Goal: Transaction & Acquisition: Purchase product/service

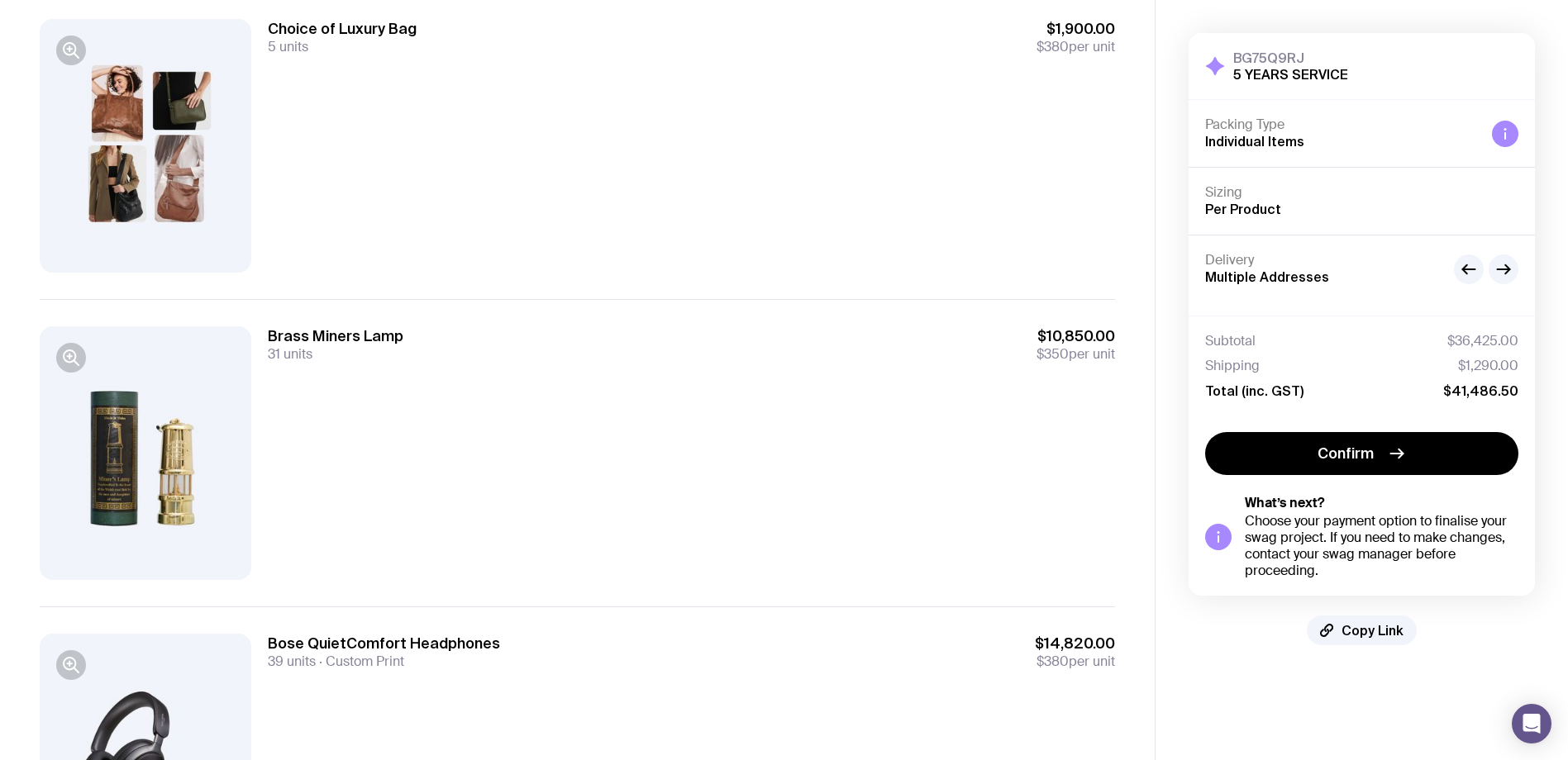
scroll to position [1591, 0]
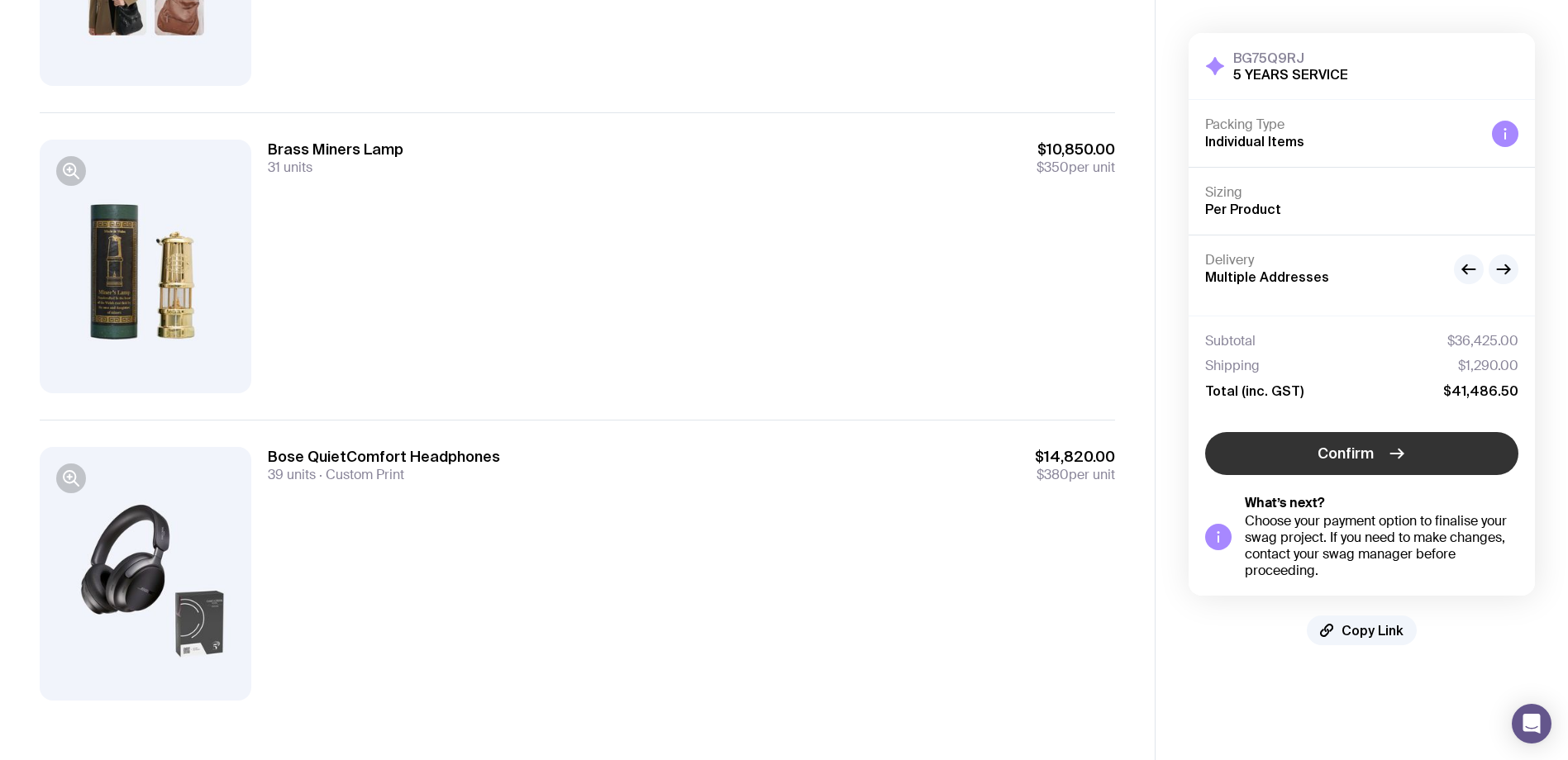
click at [1376, 460] on button "Confirm" at bounding box center [1362, 453] width 314 height 43
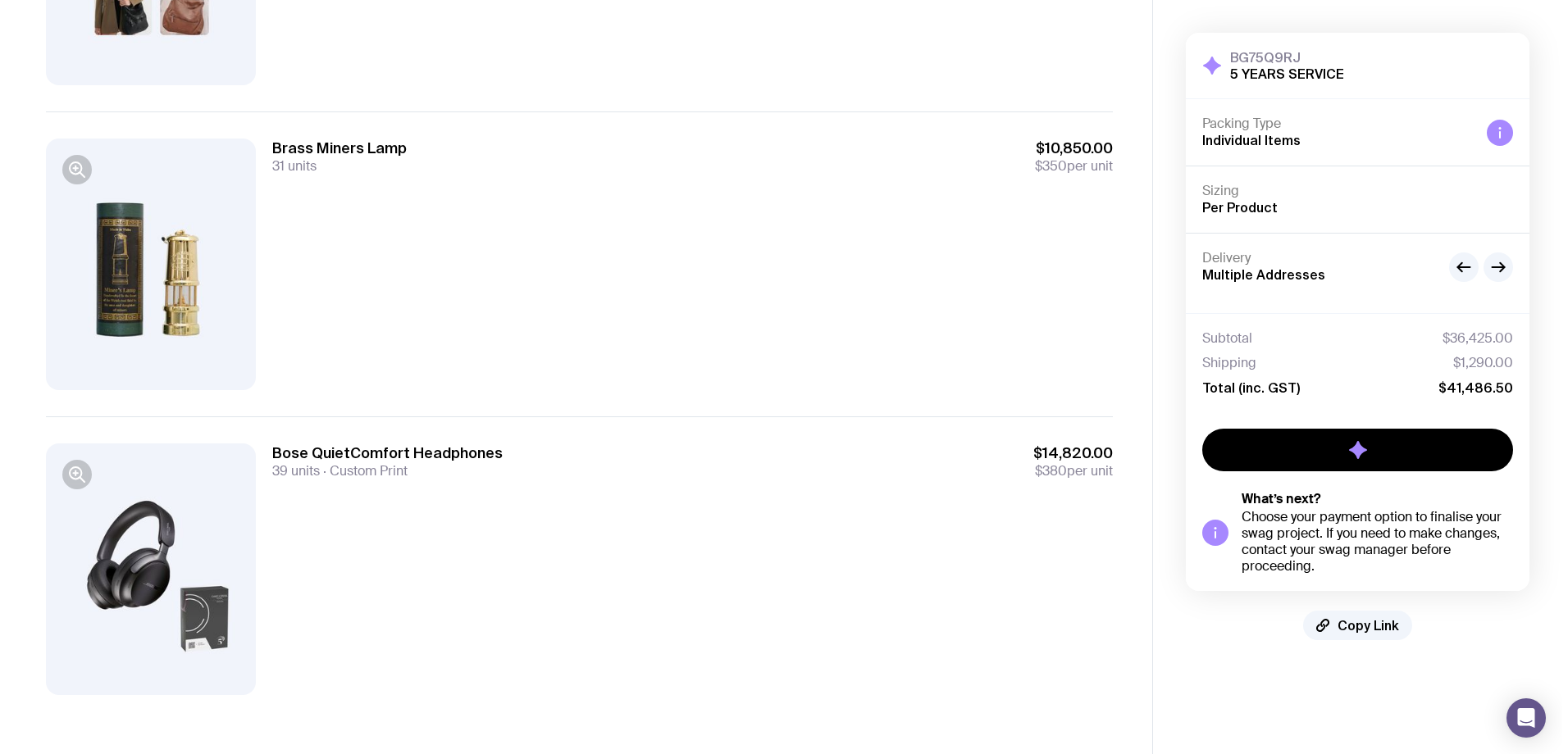
scroll to position [0, 0]
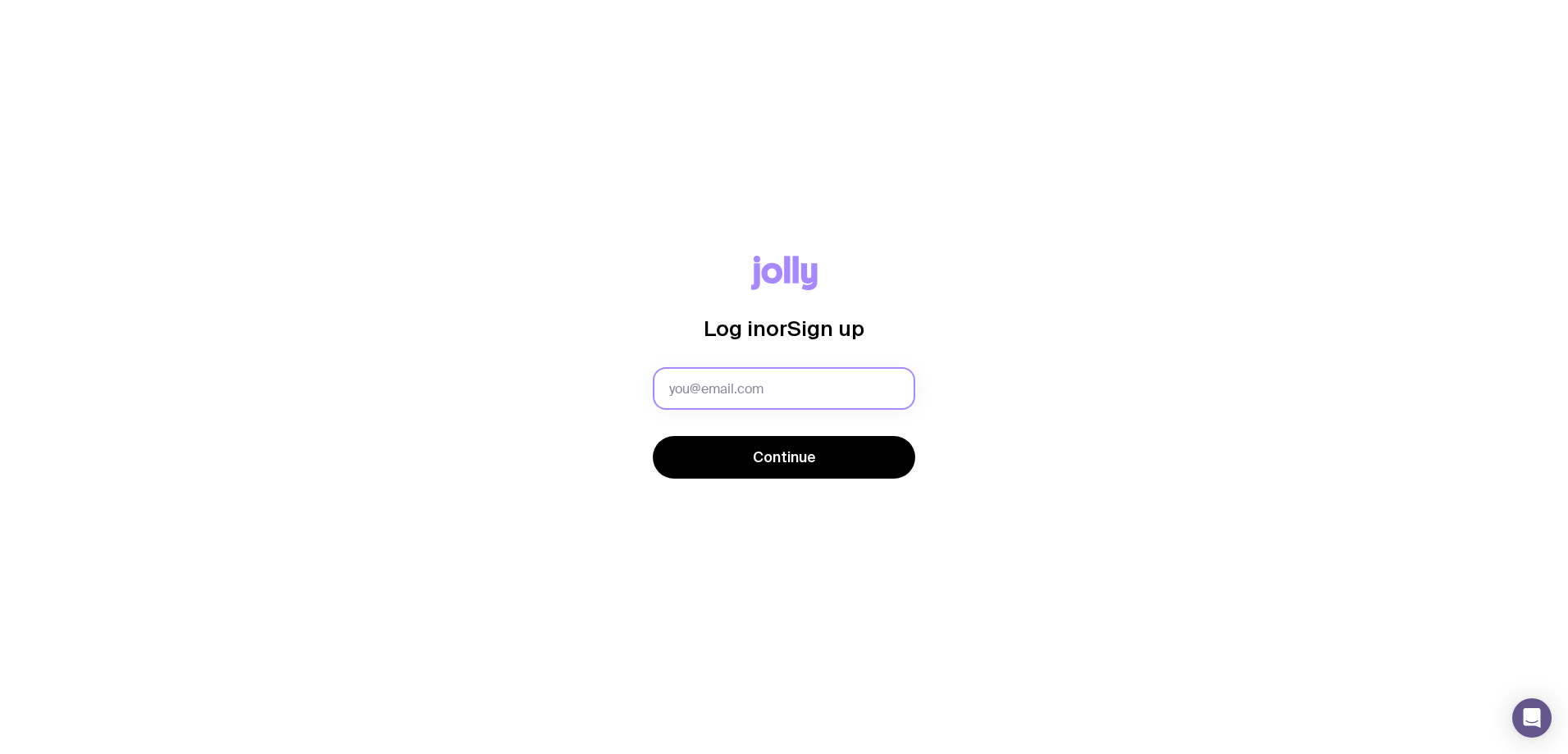
click at [752, 390] on input "text" at bounding box center [784, 388] width 263 height 43
type input "[PERSON_NAME][EMAIL_ADDRESS][PERSON_NAME][DOMAIN_NAME]"
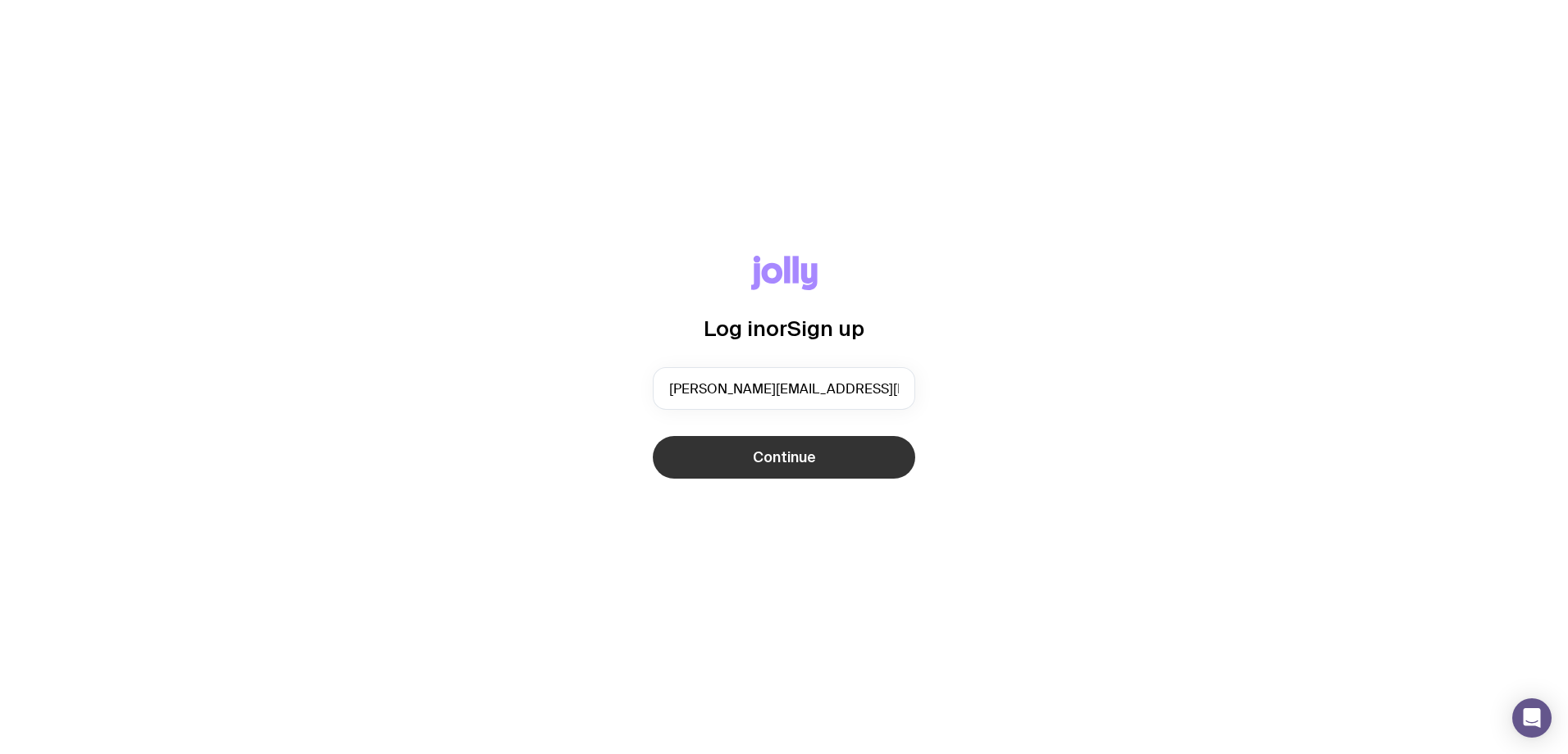
click at [701, 471] on button "Continue" at bounding box center [784, 457] width 263 height 43
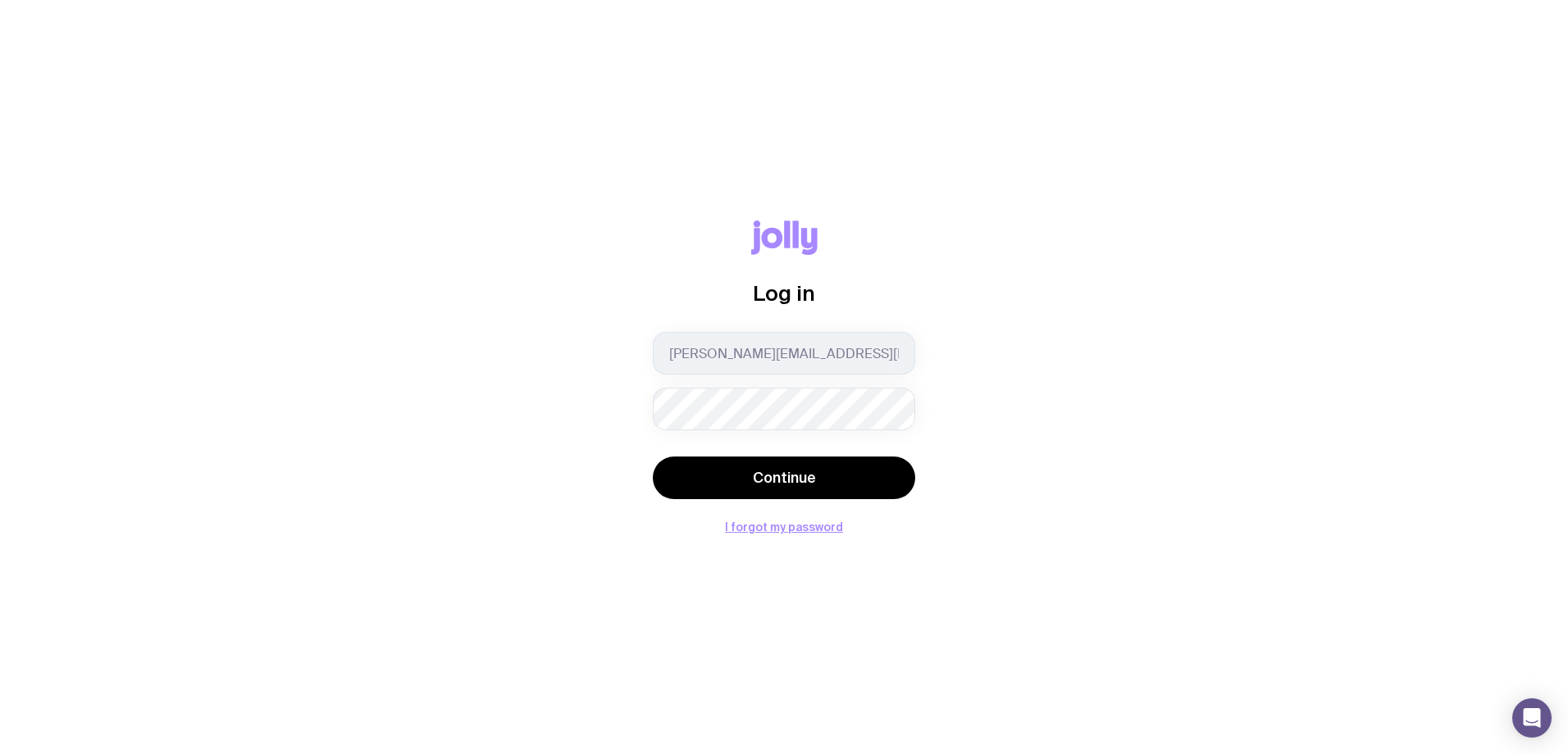
click at [653, 456] on button "Continue" at bounding box center [784, 477] width 263 height 43
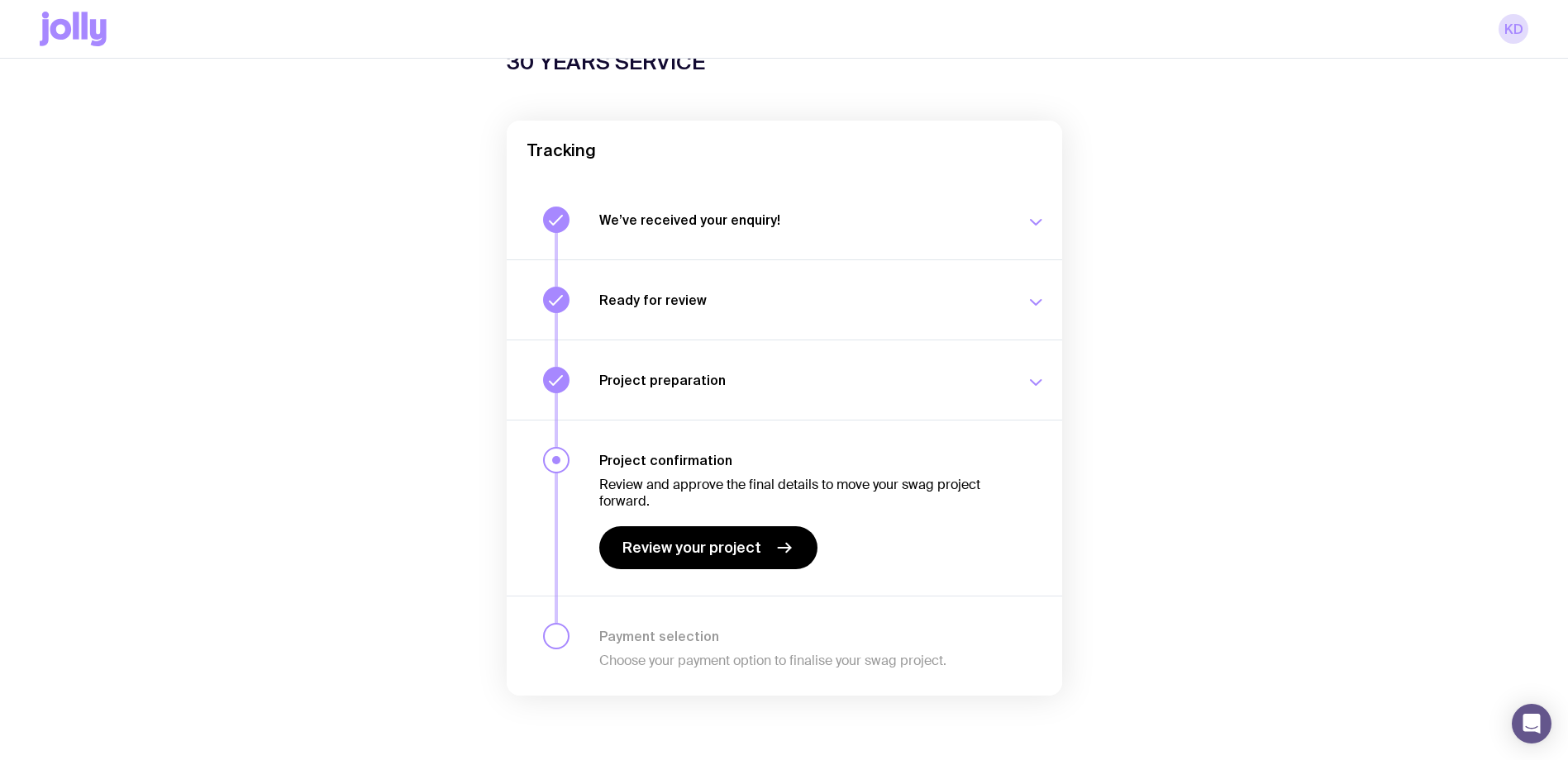
scroll to position [98, 0]
click at [685, 552] on span "Review your project" at bounding box center [692, 545] width 139 height 20
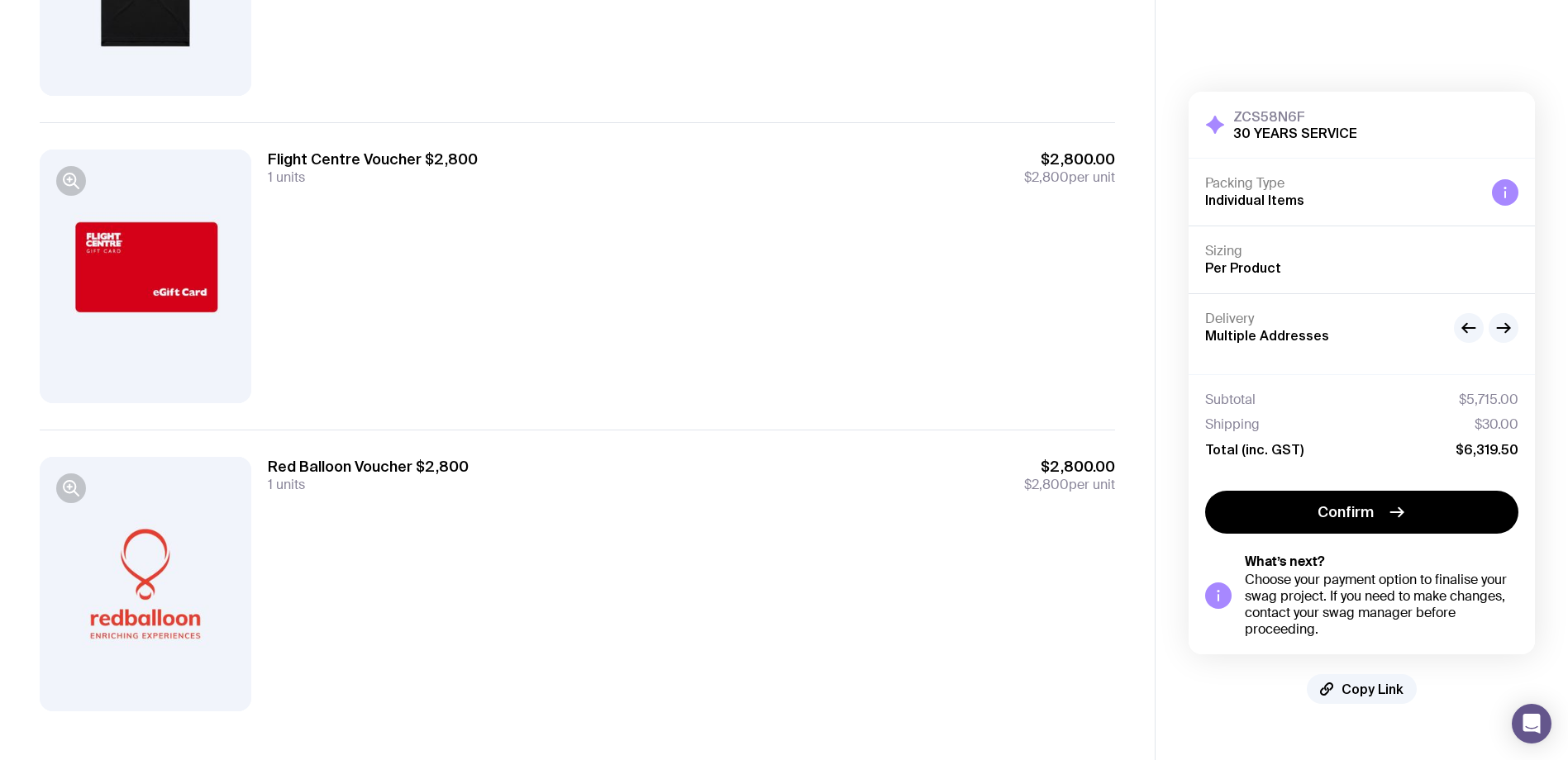
scroll to position [362, 0]
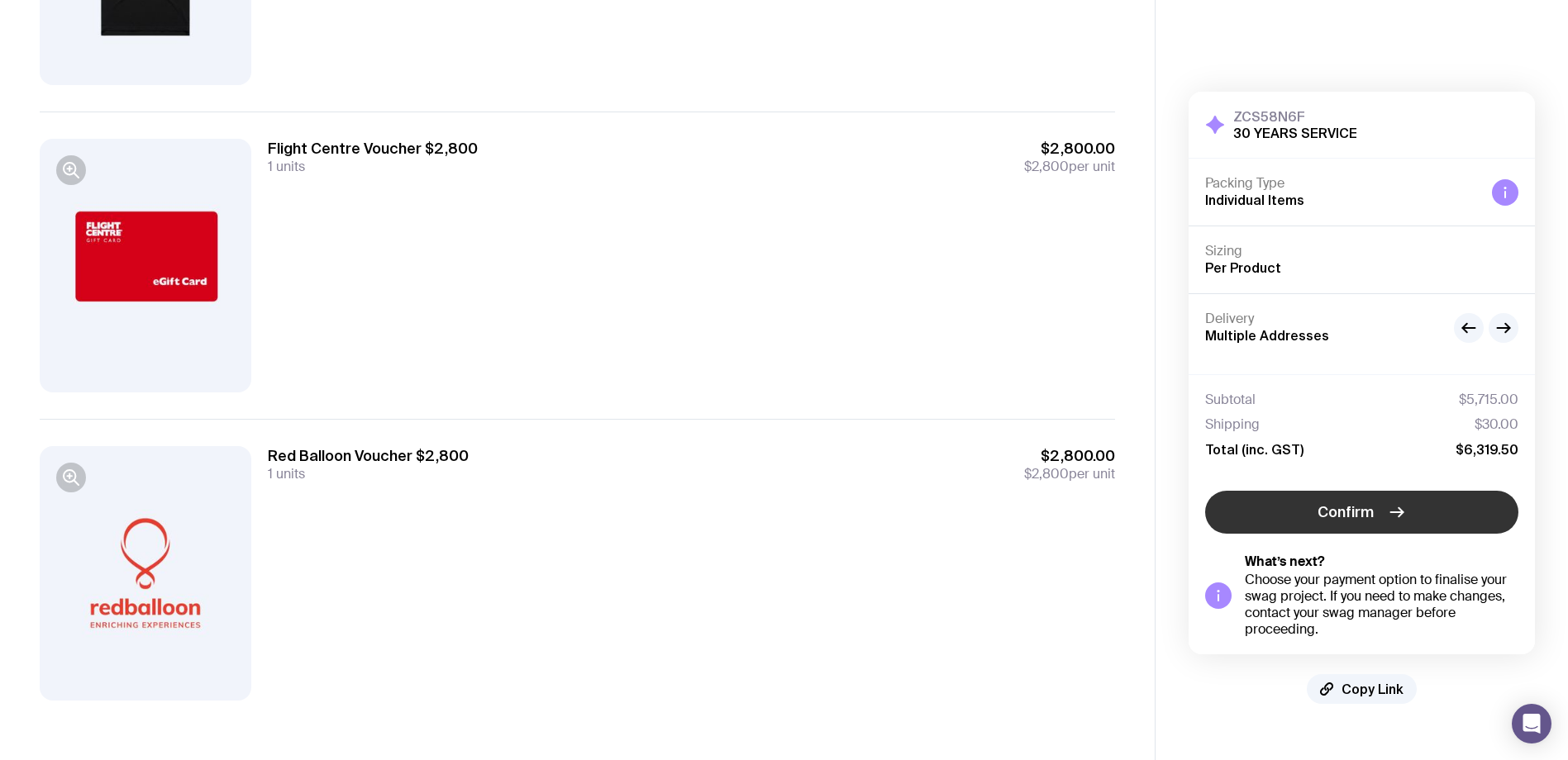
click at [1266, 501] on button "Confirm" at bounding box center [1362, 512] width 314 height 43
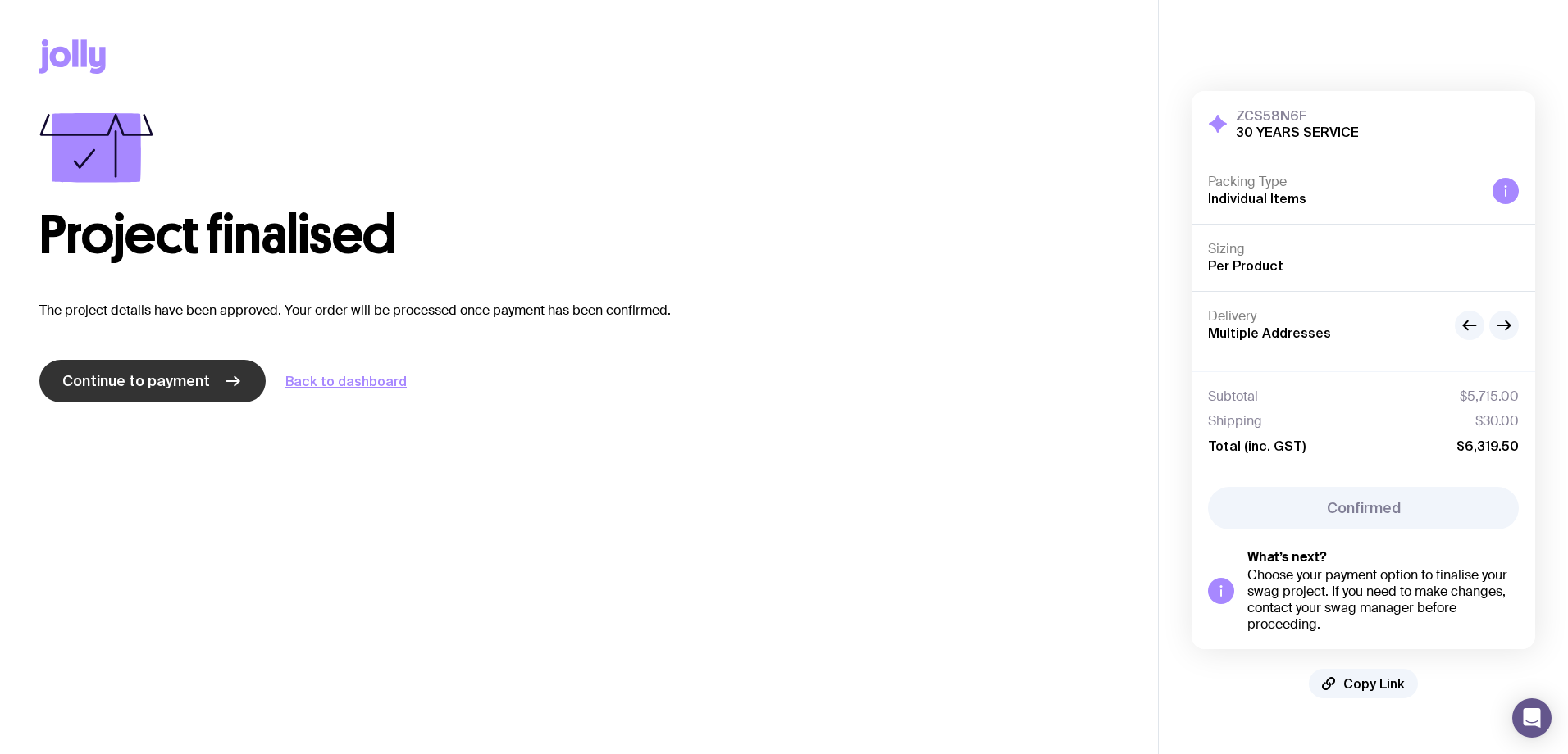
click at [142, 402] on link "Continue to payment" at bounding box center [152, 381] width 226 height 43
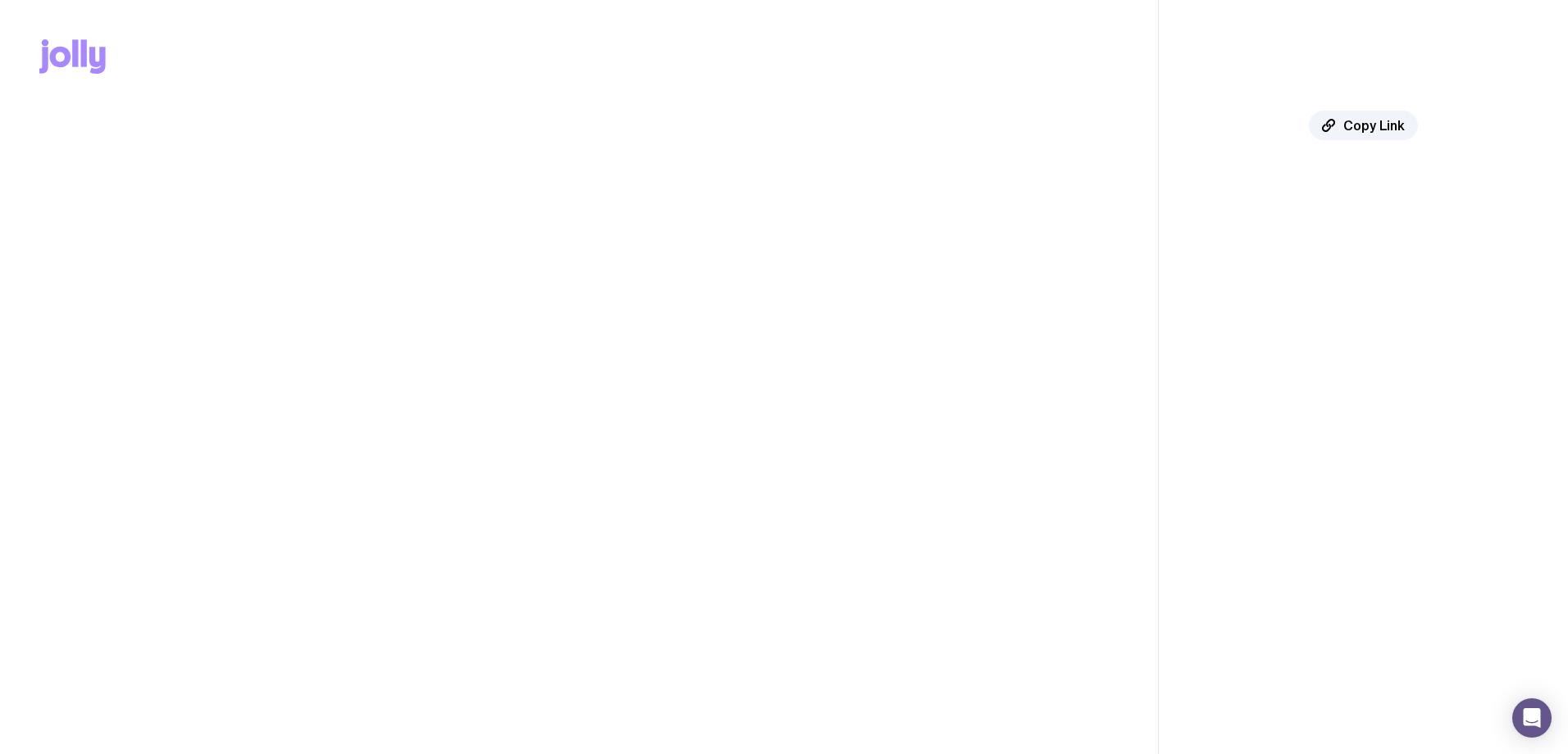
click at [159, 384] on span "Continue to payment" at bounding box center [136, 381] width 148 height 20
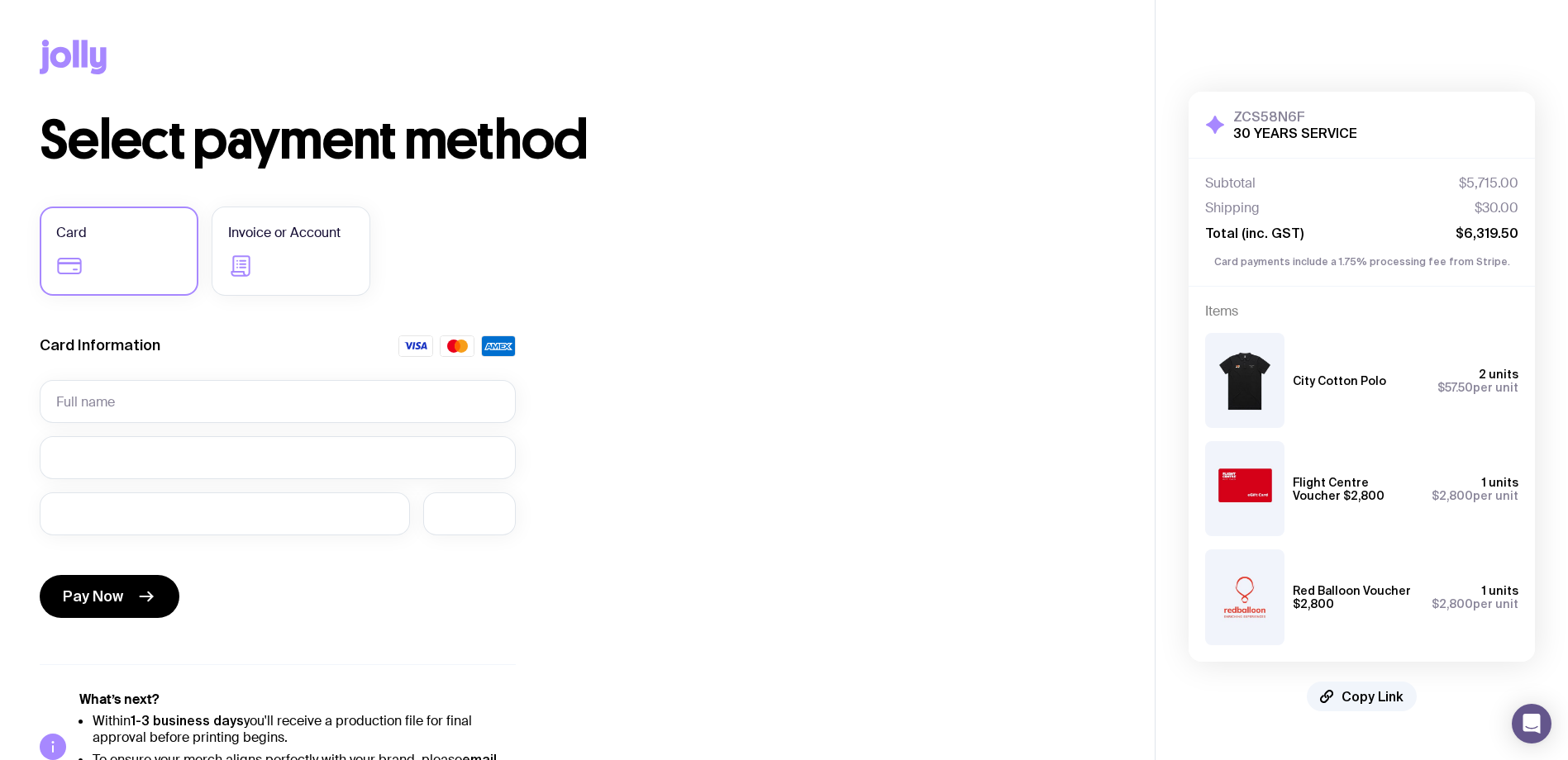
click at [730, 370] on div "Select payment method Card Invoice or Account Card Information Pay Now What’s n…" at bounding box center [577, 458] width 1075 height 688
click at [296, 245] on label "Invoice or Account" at bounding box center [291, 251] width 159 height 89
click at [0, 0] on input "Invoice or Account" at bounding box center [0, 0] width 0 height 0
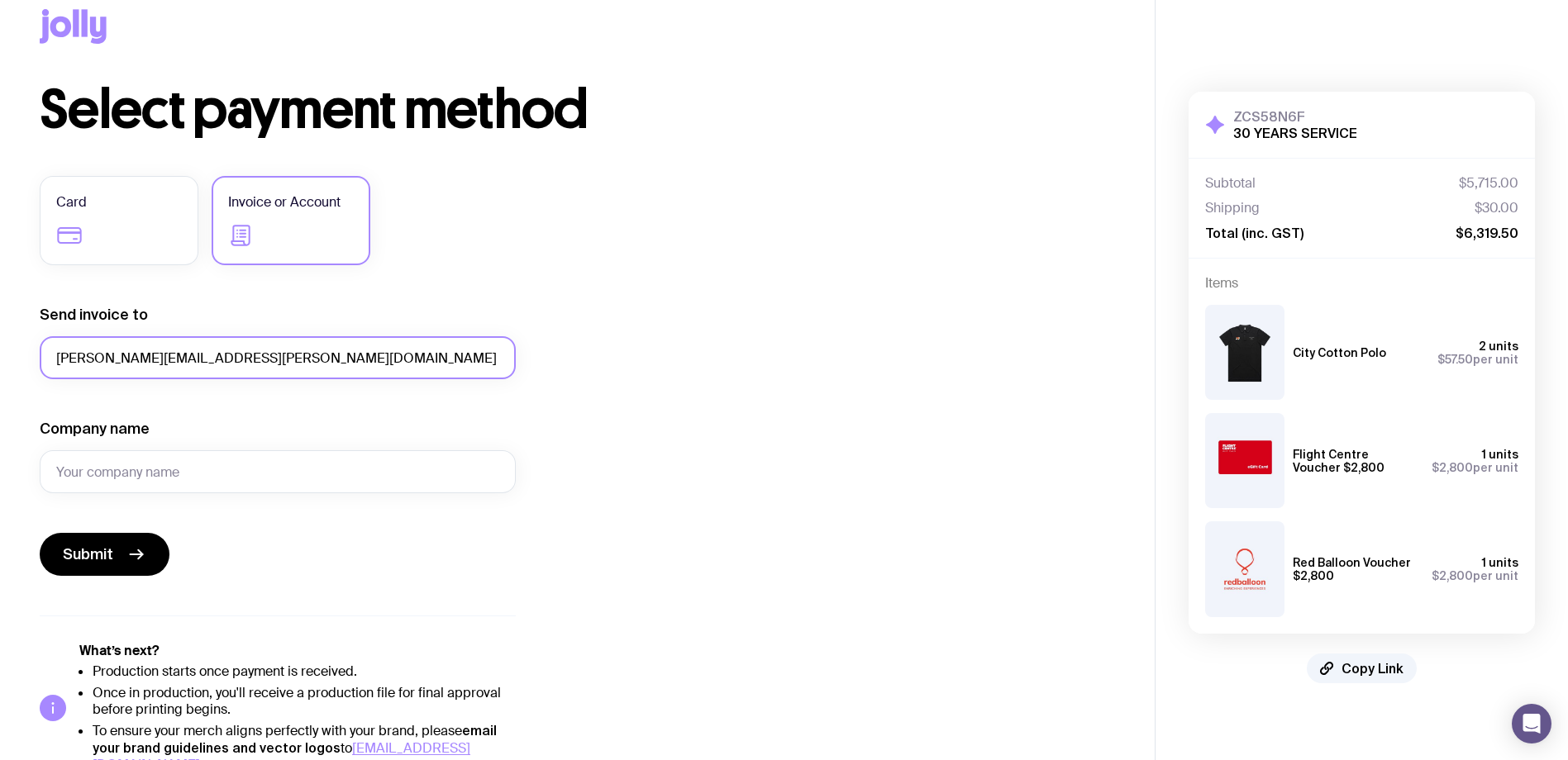
scroll to position [61, 0]
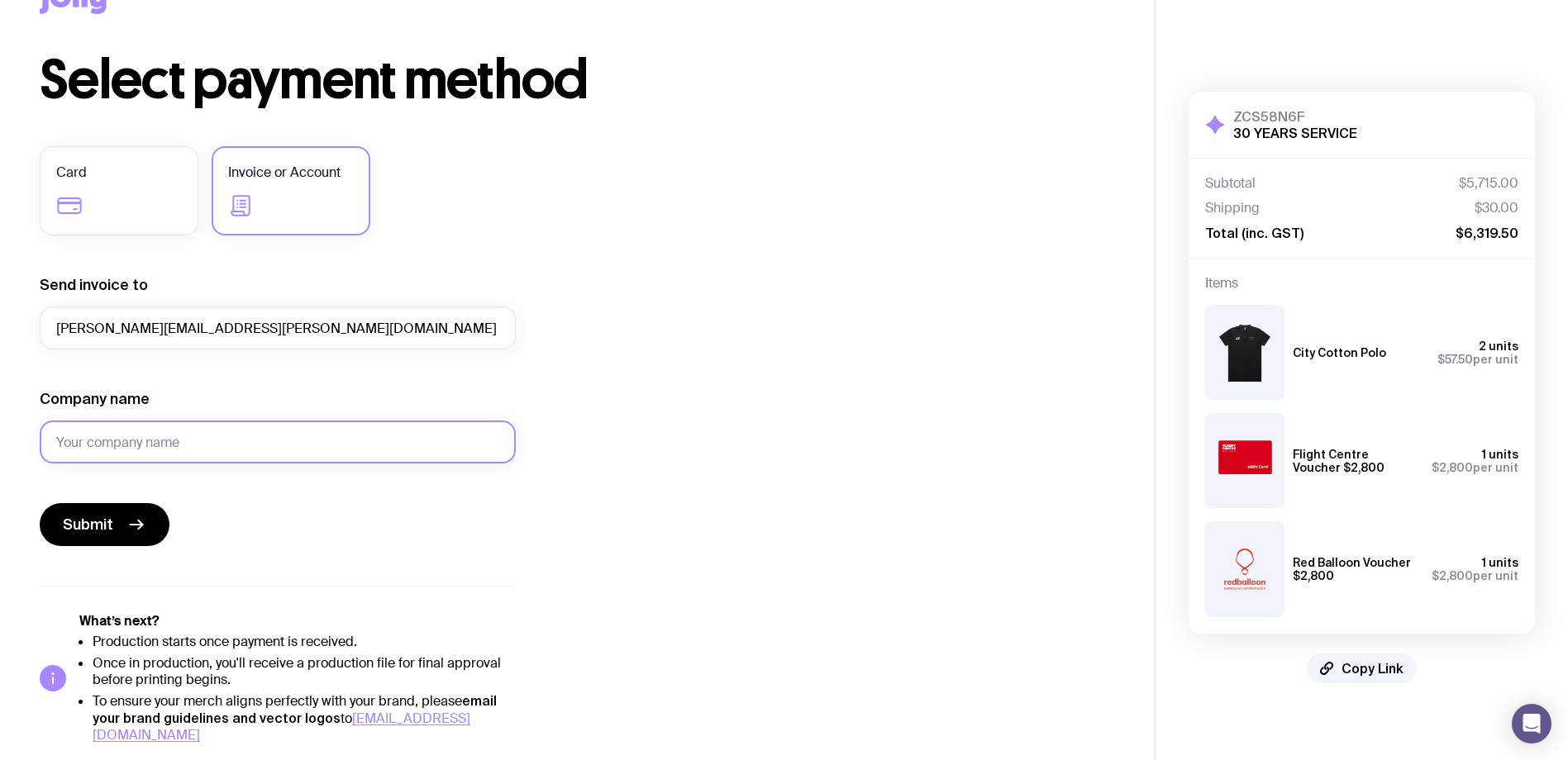
click at [222, 446] on input "Company name" at bounding box center [277, 442] width 476 height 43
type input "Oaky Creek Coal"
click at [575, 451] on div "Select payment method Card Invoice or Account Send invoice to [PERSON_NAME][EMA…" at bounding box center [577, 398] width 1075 height 690
click at [83, 528] on span "Submit" at bounding box center [88, 524] width 50 height 20
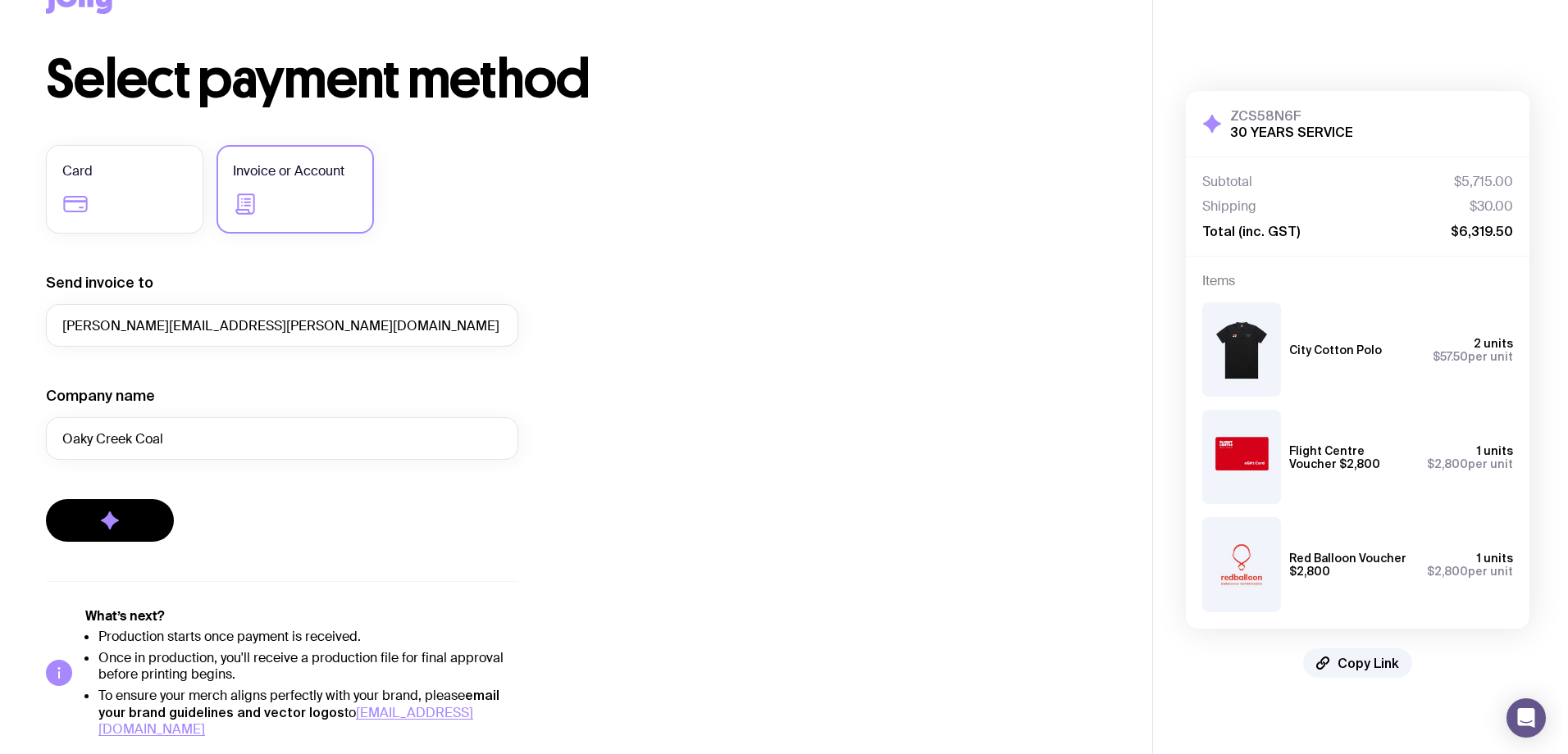
scroll to position [0, 0]
